Goal: Information Seeking & Learning: Learn about a topic

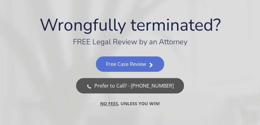
scroll to position [50, 0]
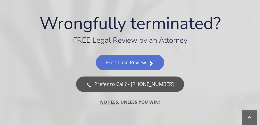
click at [63, 68] on div "Free Case Review" at bounding box center [129, 59] width 241 height 22
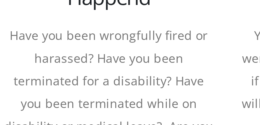
scroll to position [186, 0]
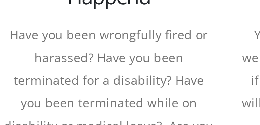
click at [68, 94] on div "Have you been wrongfully fired or harassed? Have you been terminated for a disa…" at bounding box center [46, 117] width 74 height 72
